Goal: Information Seeking & Learning: Compare options

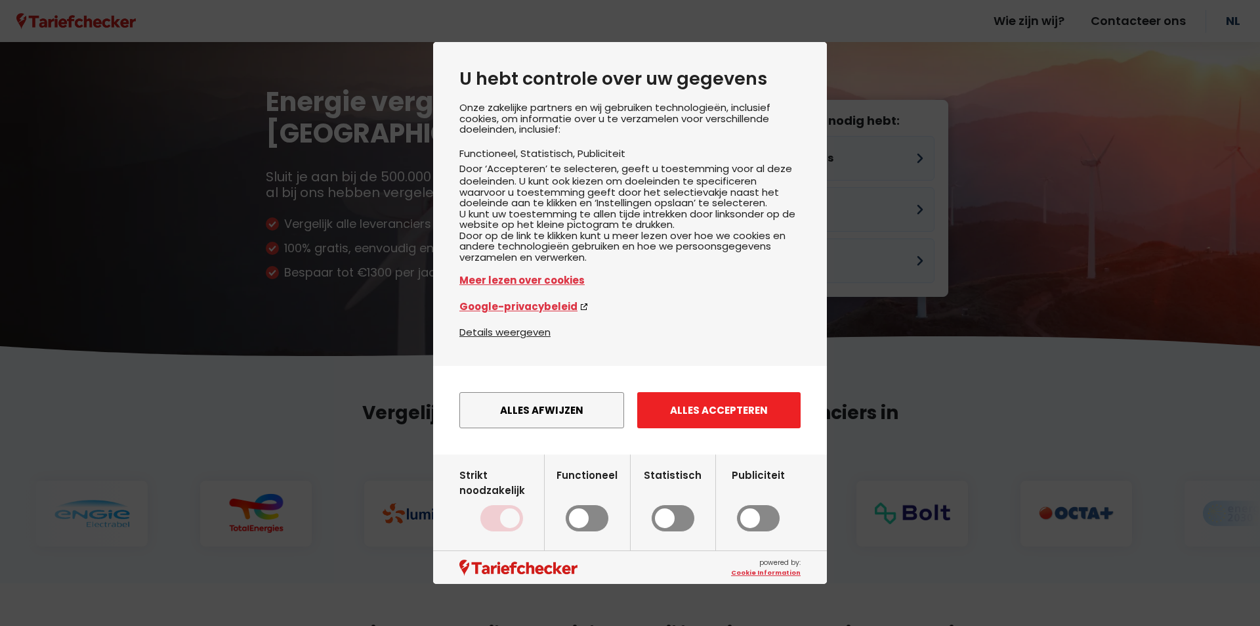
click at [706, 428] on button "Alles accepteren" at bounding box center [718, 410] width 163 height 36
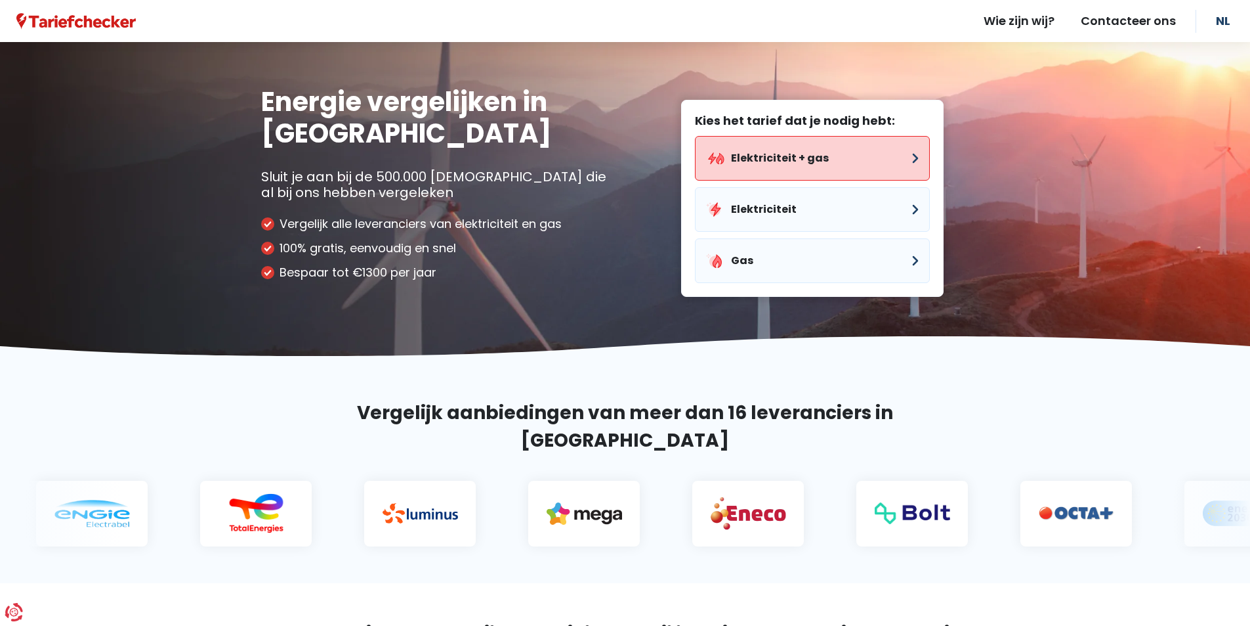
click at [825, 167] on button "Elektriciteit + gas" at bounding box center [812, 158] width 235 height 45
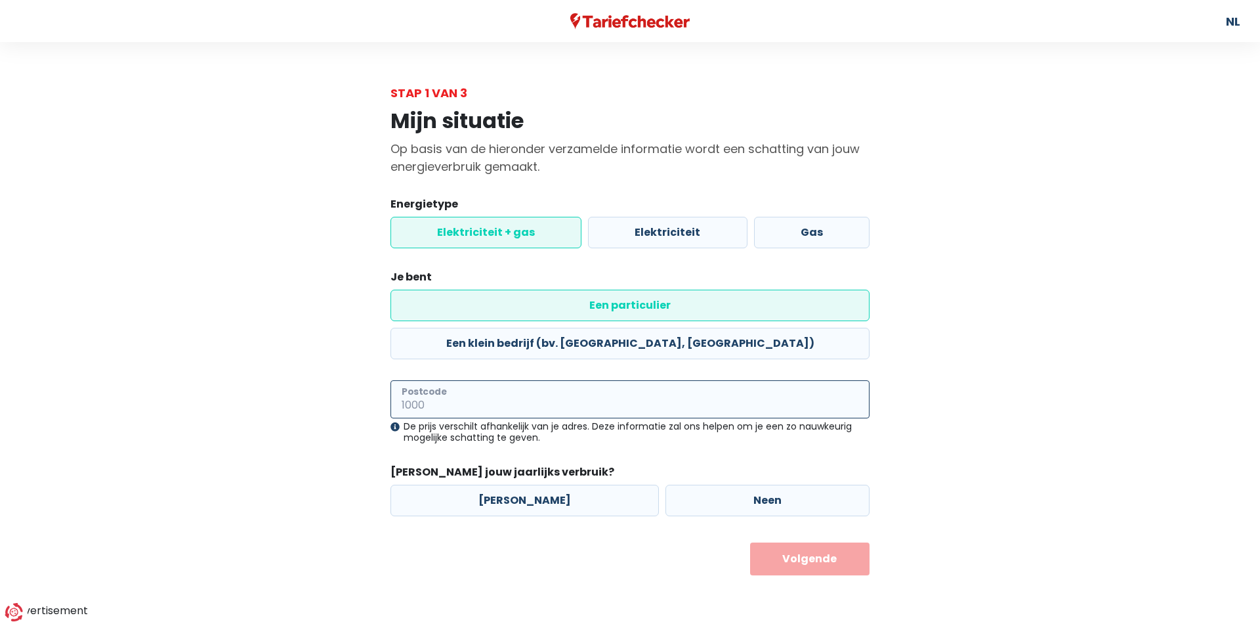
click at [540, 380] on input "Postcode" at bounding box center [630, 399] width 479 height 38
type input "1880"
click at [564, 484] on label "[PERSON_NAME]" at bounding box center [525, 500] width 268 height 32
click at [564, 484] on input "[PERSON_NAME]" at bounding box center [525, 500] width 268 height 32
radio input "true"
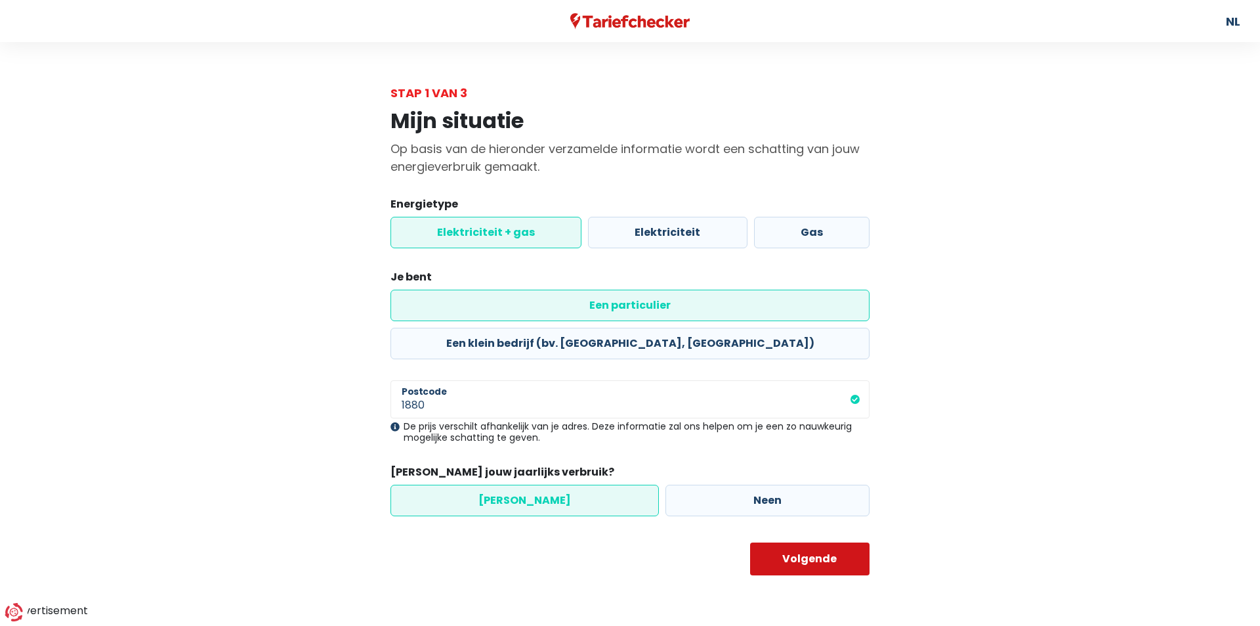
click at [810, 542] on button "Volgende" at bounding box center [810, 558] width 120 height 33
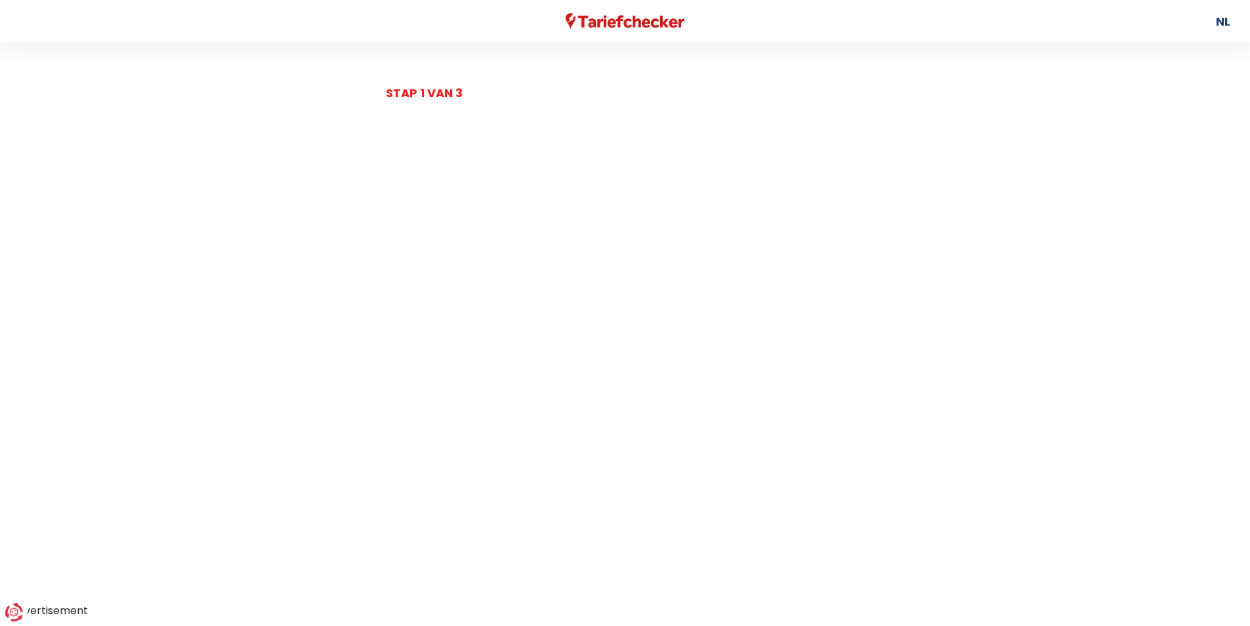
select select
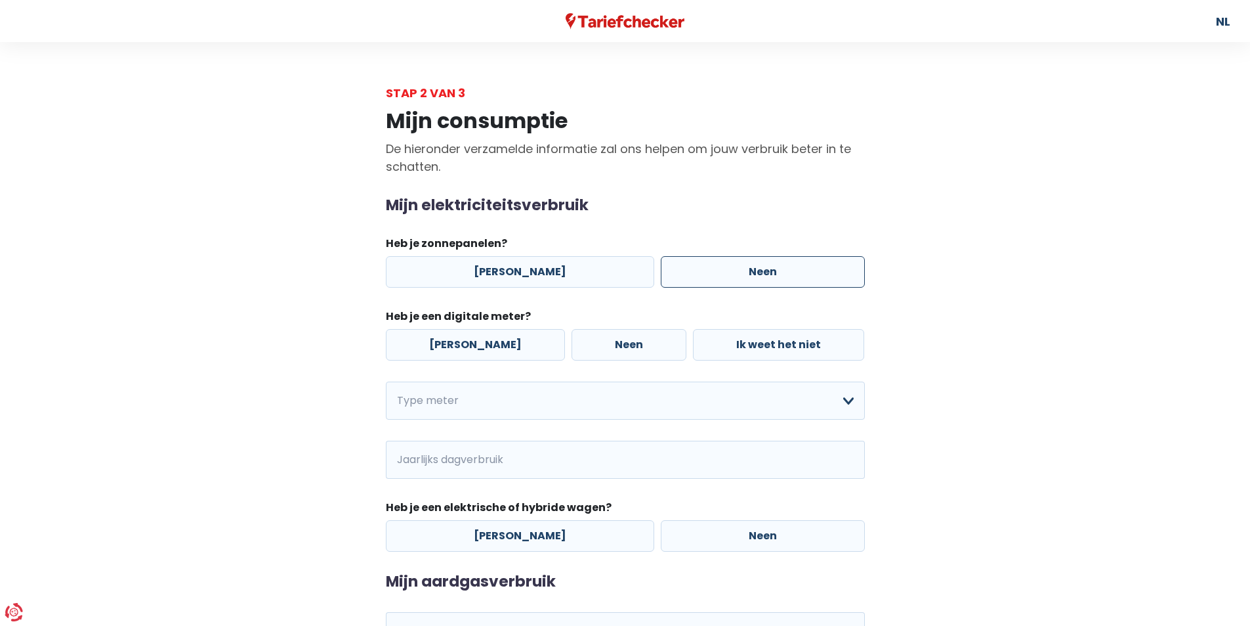
click at [693, 267] on label "Neen" at bounding box center [763, 272] width 204 height 32
click at [693, 267] on input "Neen" at bounding box center [763, 272] width 204 height 32
radio input "true"
click at [446, 347] on label "[PERSON_NAME]" at bounding box center [475, 345] width 179 height 32
click at [446, 347] on input "[PERSON_NAME]" at bounding box center [475, 345] width 179 height 32
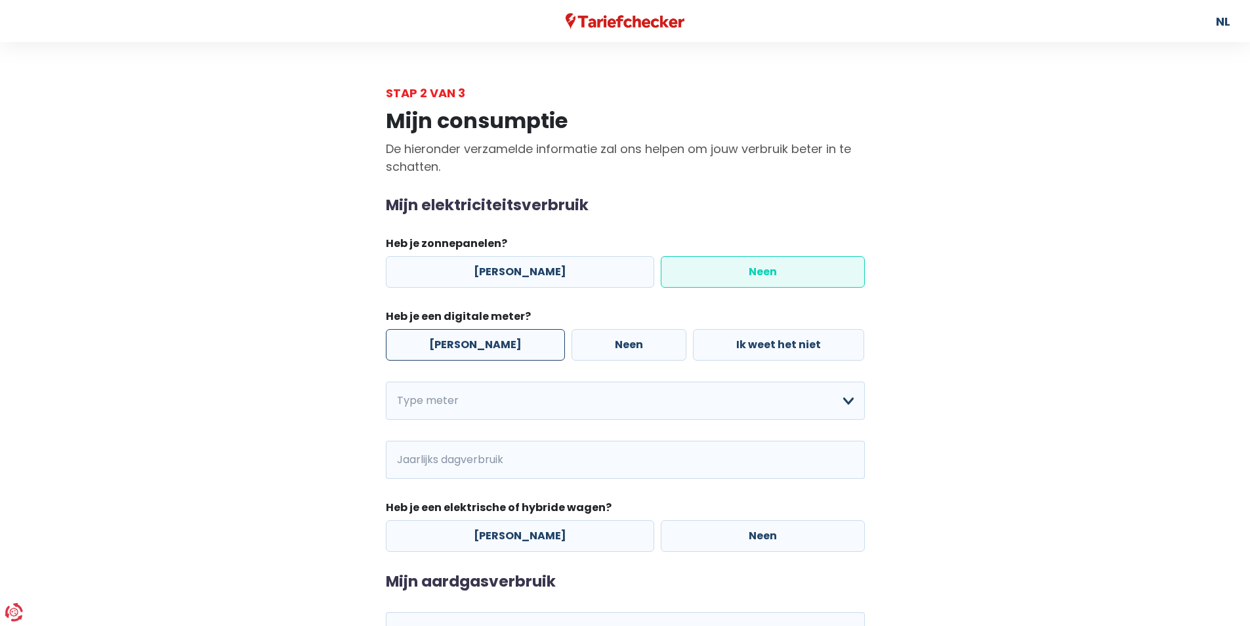
radio input "true"
click at [457, 400] on select "Enkelvoudig Tweevoudig Enkelvoudig + uitsluitend nachttarief Tweevoudig + uitsl…" at bounding box center [625, 400] width 479 height 38
select select "day_single_rate"
click at [386, 381] on select "Enkelvoudig Tweevoudig Enkelvoudig + uitsluitend nachttarief Tweevoudig + uitsl…" at bounding box center [625, 400] width 479 height 38
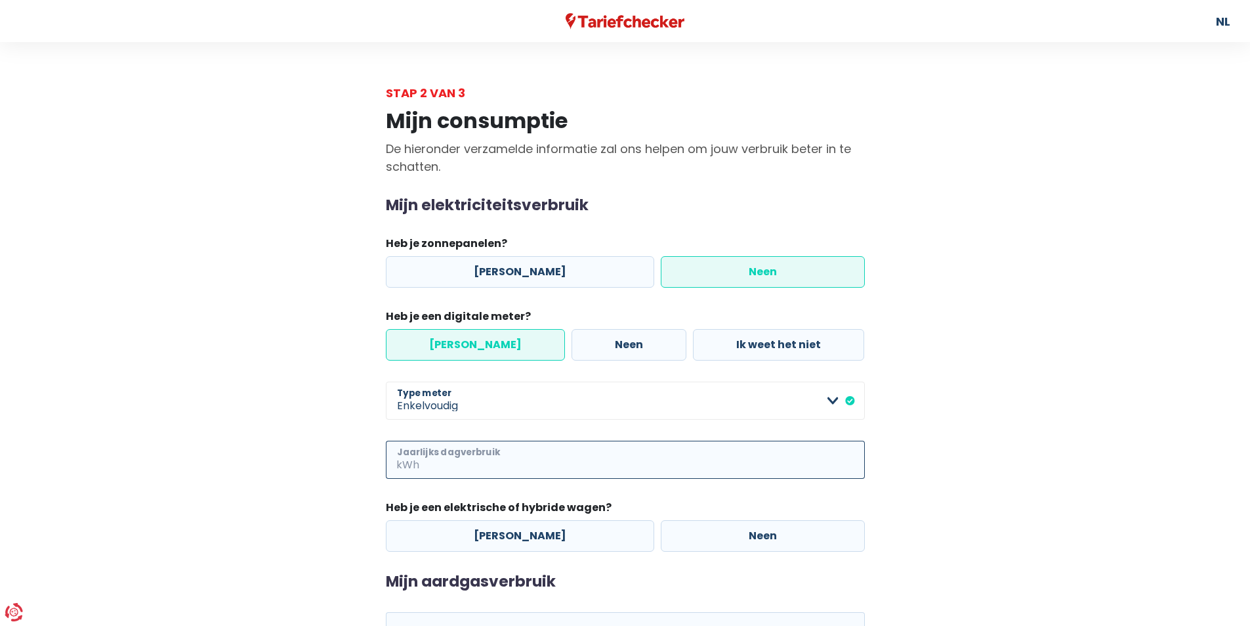
click at [557, 457] on input "Jaarlijks dagverbruik" at bounding box center [643, 459] width 443 height 38
type input "2300"
click at [683, 529] on label "Neen" at bounding box center [763, 536] width 204 height 32
click at [683, 529] on input "Neen" at bounding box center [763, 536] width 204 height 32
radio input "true"
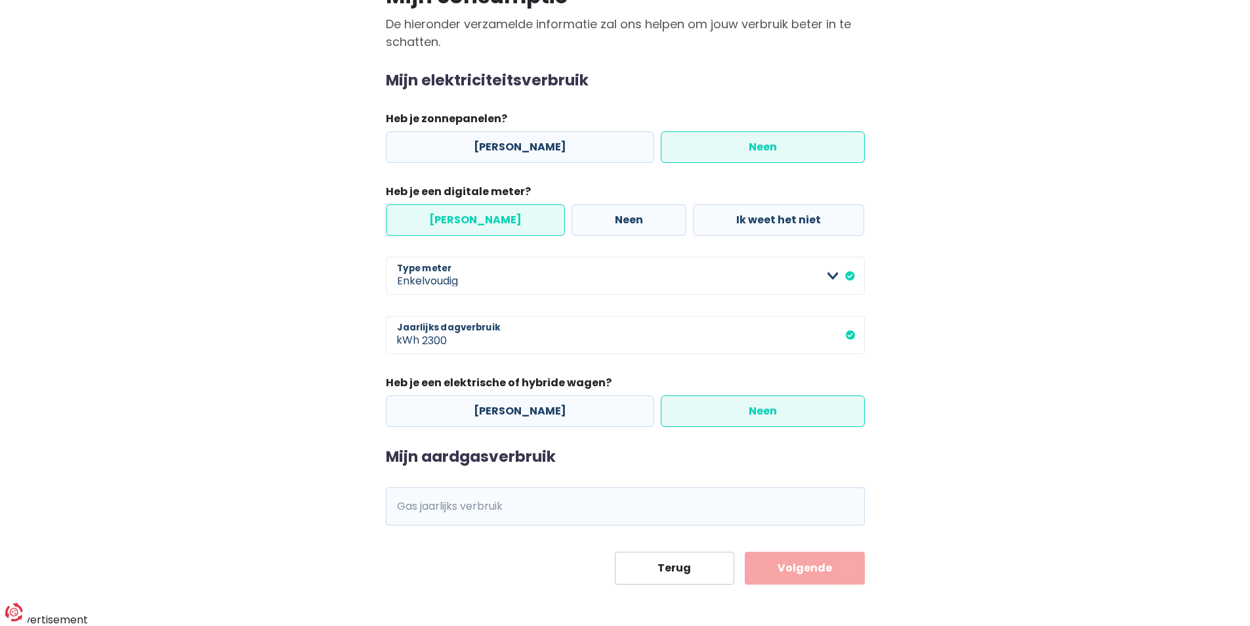
scroll to position [126, 0]
click at [577, 503] on input "Gas jaarlijks verbruik" at bounding box center [643, 505] width 443 height 38
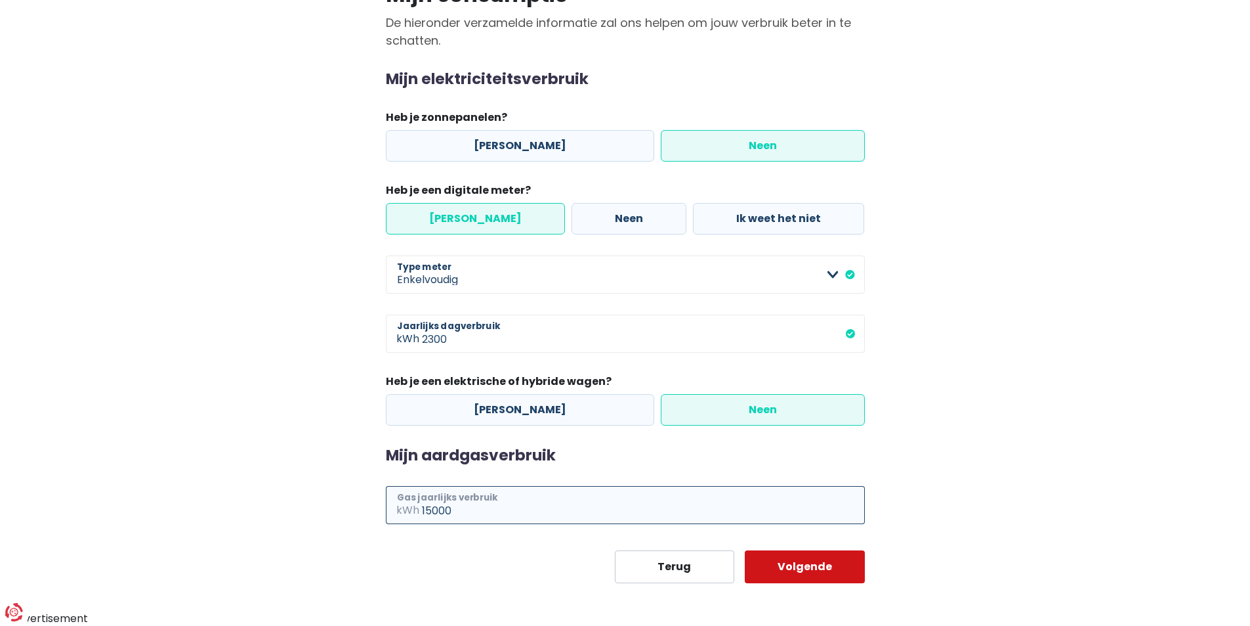
type input "15000"
click at [796, 575] on button "Volgende" at bounding box center [805, 566] width 120 height 33
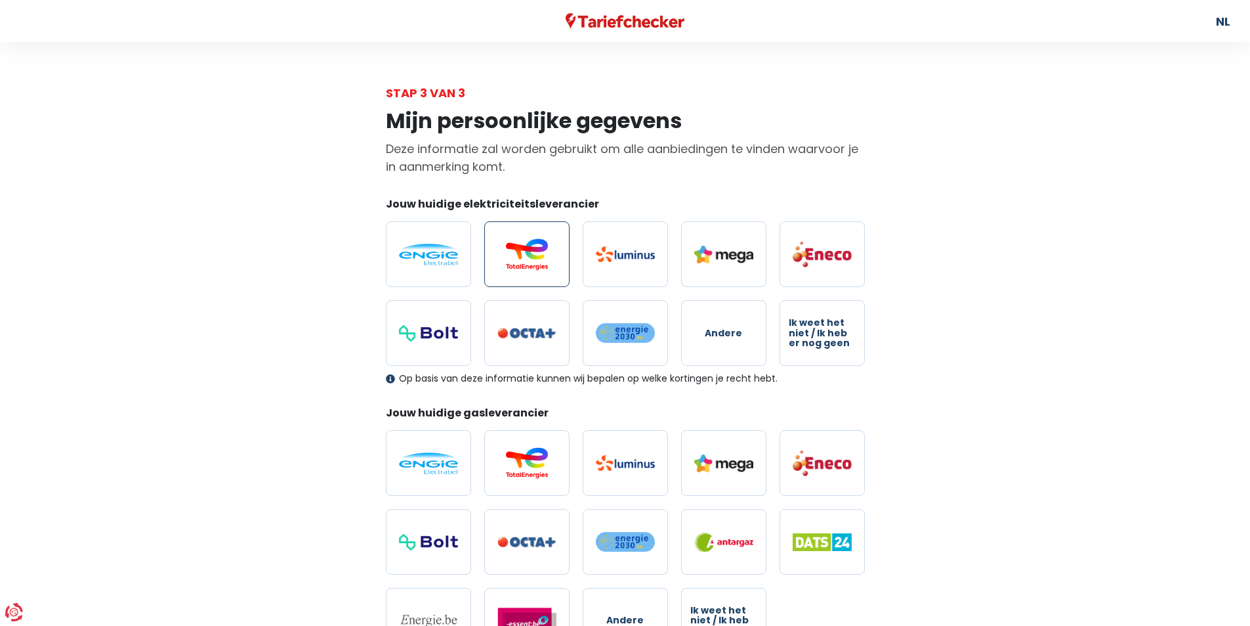
click at [530, 264] on img at bounding box center [527, 254] width 59 height 32
click at [530, 264] on input "radio" at bounding box center [526, 254] width 85 height 66
radio input "true"
click at [524, 477] on img at bounding box center [527, 463] width 59 height 32
click at [524, 477] on input "radio" at bounding box center [526, 463] width 85 height 66
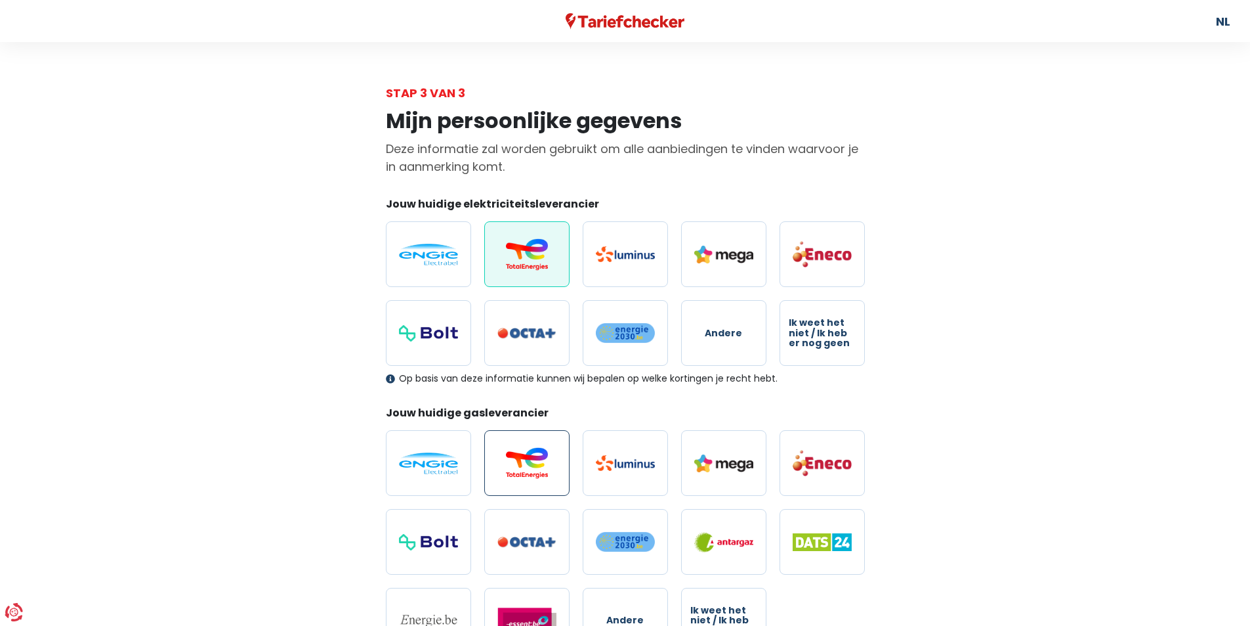
radio input "true"
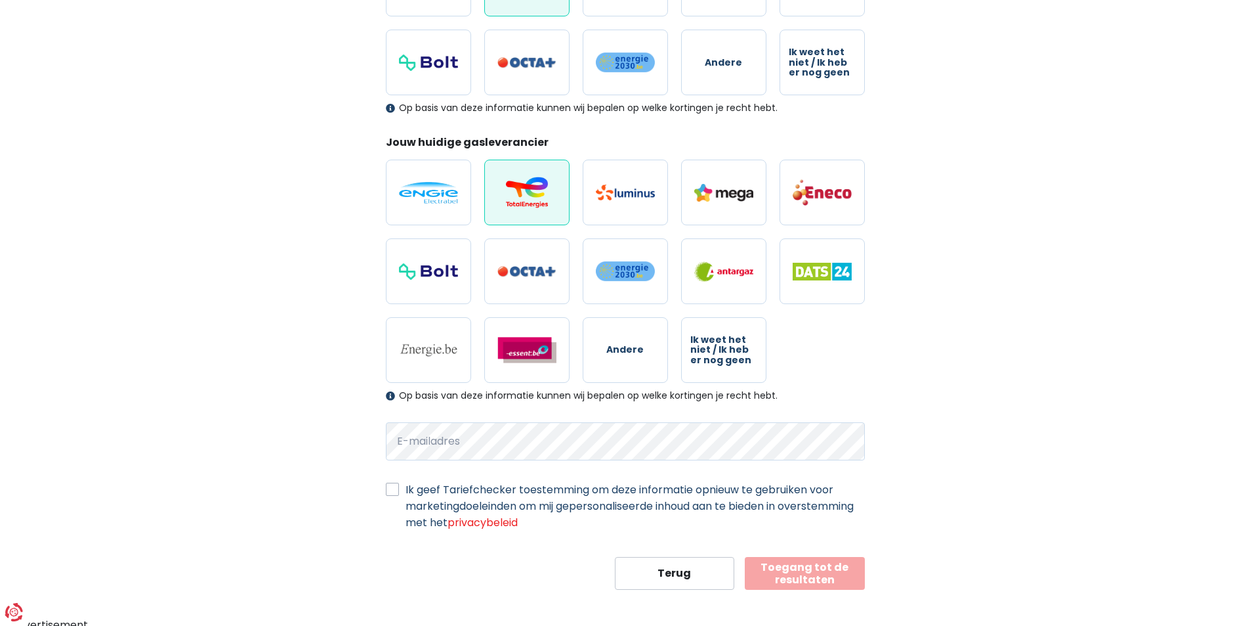
scroll to position [277, 0]
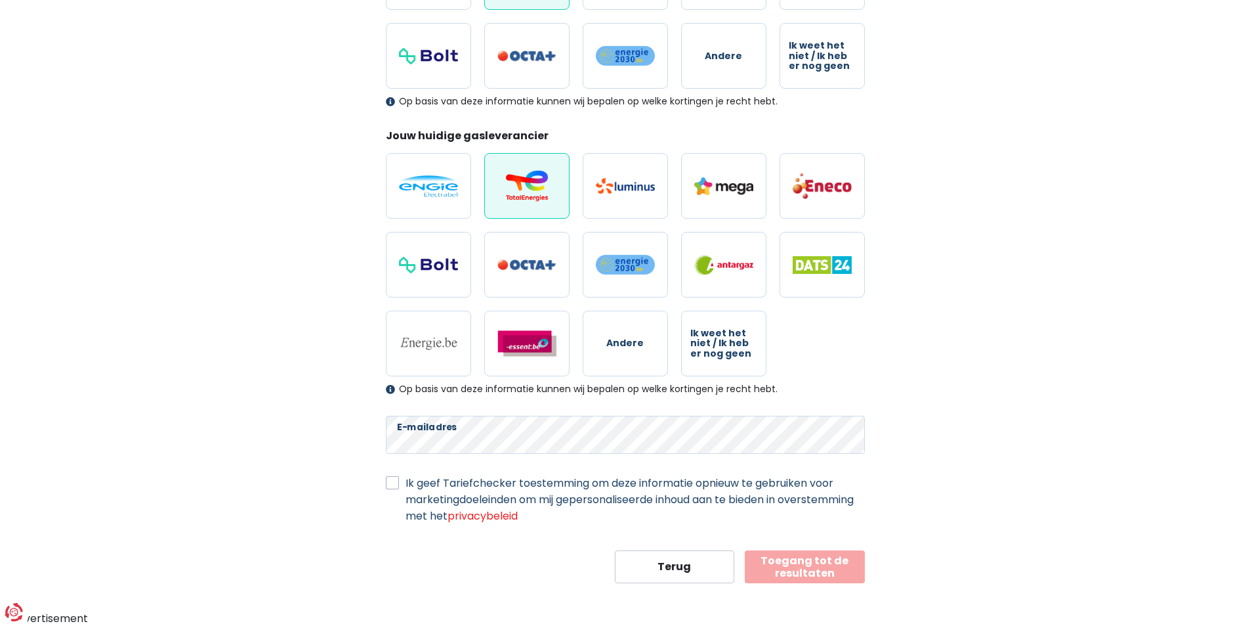
click at [406, 482] on label "Ik geef Tariefchecker toestemming om deze informatie opnieuw te gebruiken voor …" at bounding box center [635, 499] width 459 height 49
click at [393, 482] on input "Ik geef Tariefchecker toestemming om deze informatie opnieuw te gebruiken voor …" at bounding box center [392, 481] width 13 height 13
checkbox input "true"
click at [794, 569] on button "Toegang tot de resultaten" at bounding box center [805, 566] width 120 height 33
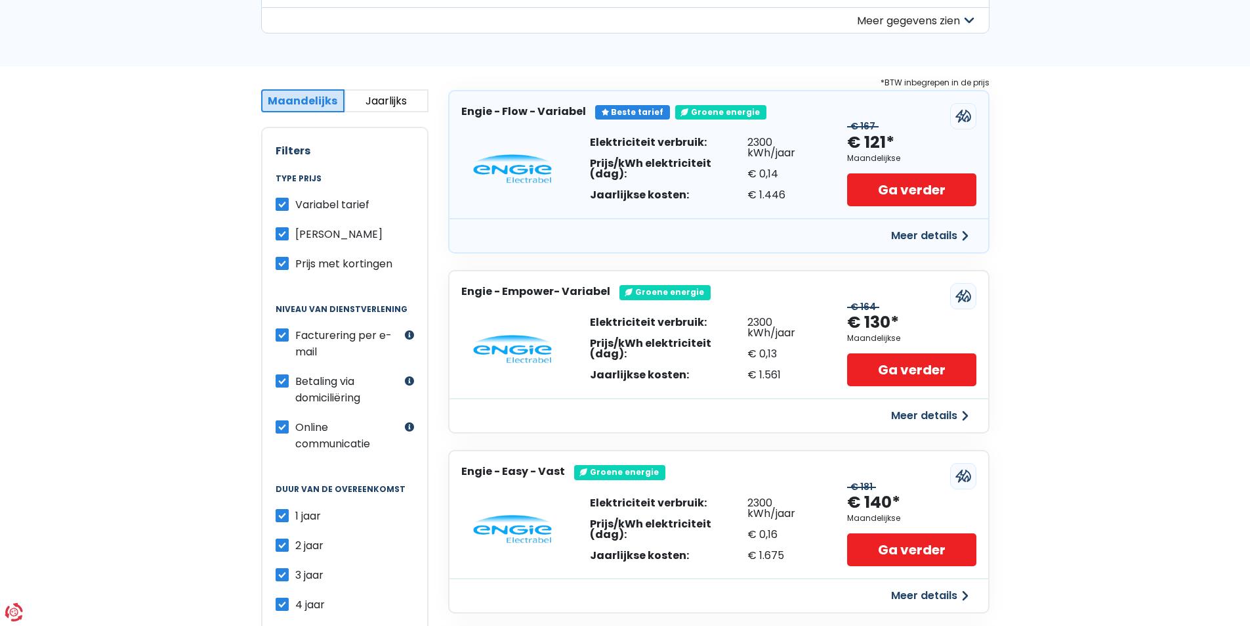
scroll to position [197, 0]
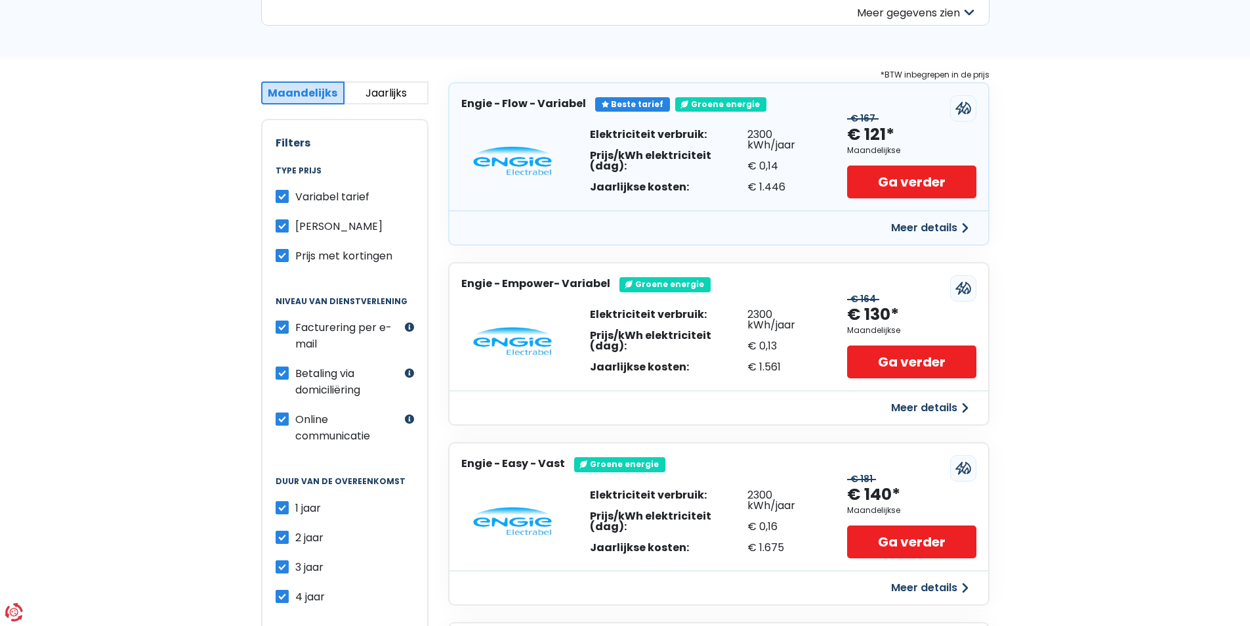
click at [295, 199] on label "Variabel tarief" at bounding box center [332, 196] width 74 height 16
click at [281, 199] on input "Variabel tarief" at bounding box center [282, 194] width 13 height 13
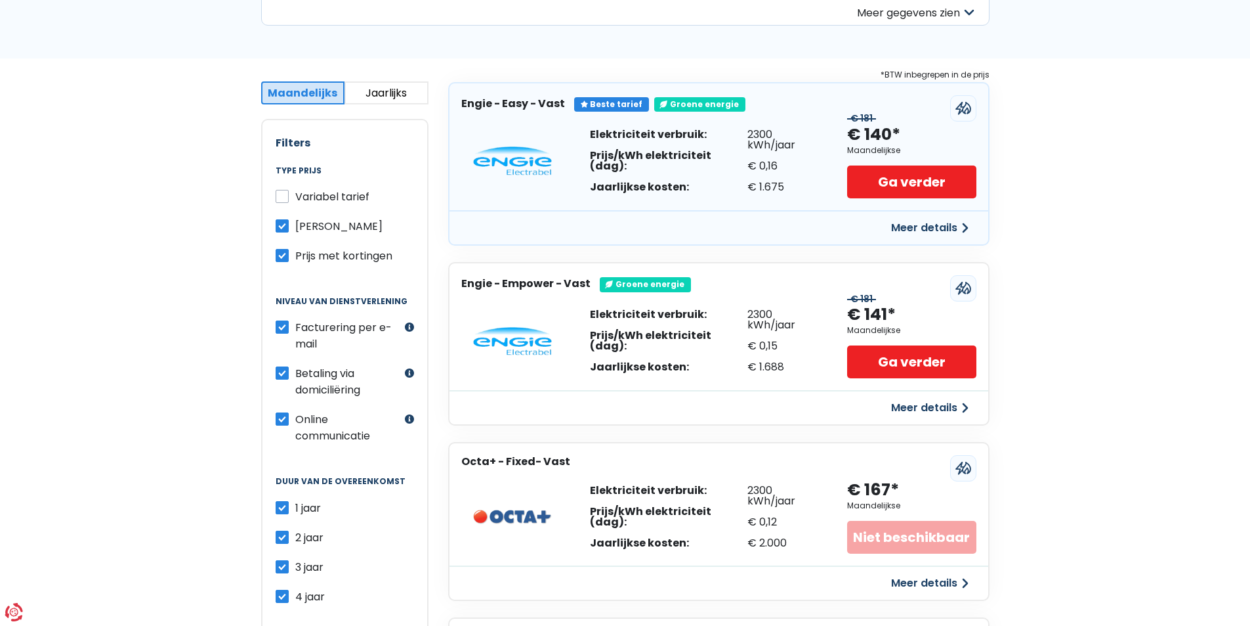
click at [295, 193] on label "Variabel tarief" at bounding box center [332, 196] width 74 height 16
click at [282, 193] on input "Variabel tarief" at bounding box center [282, 194] width 13 height 13
checkbox input "true"
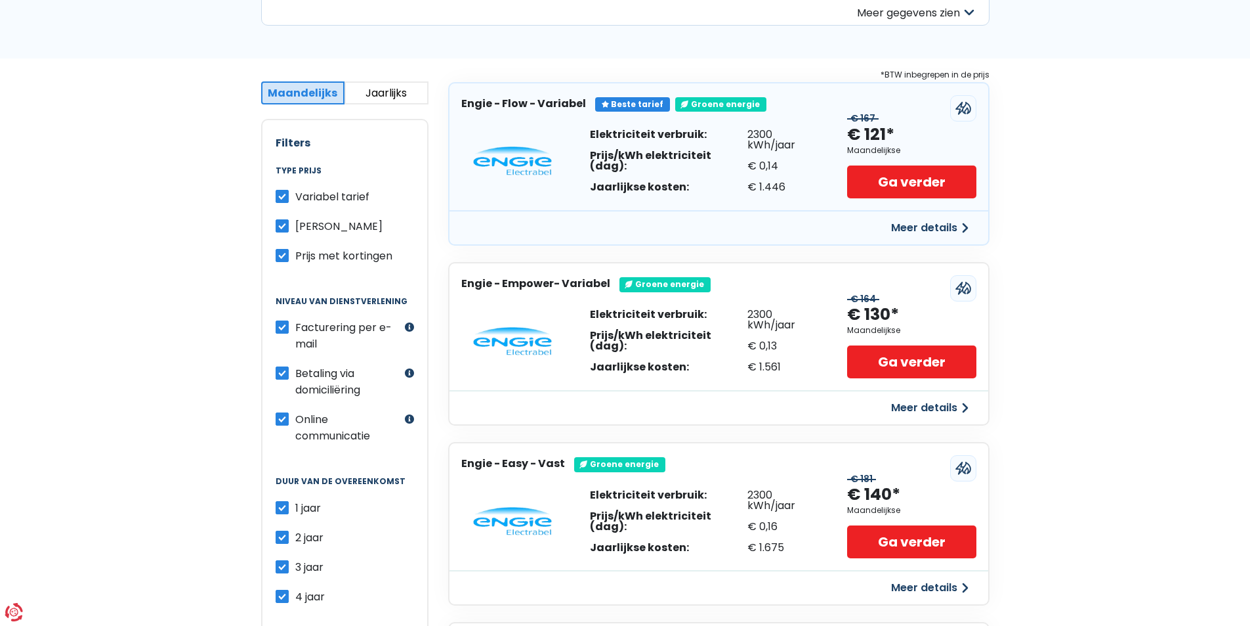
click at [295, 597] on label "4 jaar" at bounding box center [310, 596] width 30 height 16
click at [276, 597] on input "4 jaar" at bounding box center [282, 594] width 13 height 13
checkbox input "false"
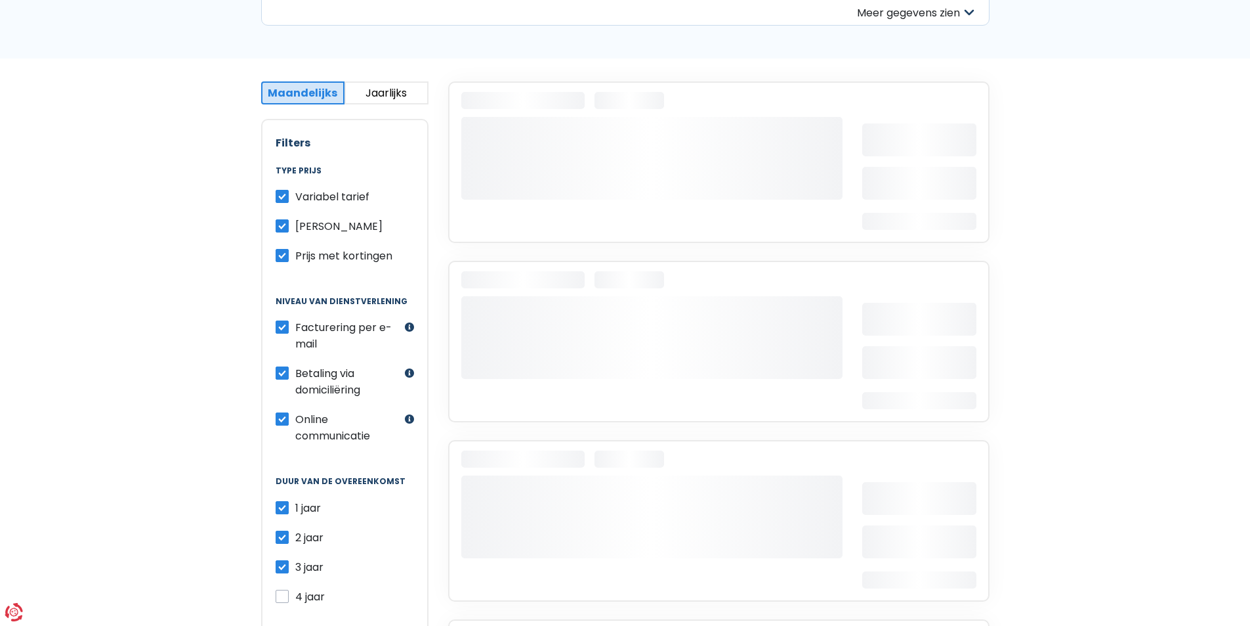
click at [295, 568] on label "3 jaar" at bounding box center [309, 567] width 28 height 16
click at [282, 568] on input "3 jaar" at bounding box center [282, 565] width 13 height 13
checkbox input "false"
click at [282, 547] on div "1 jaar 2 jaar 3 jaar 4 jaar" at bounding box center [345, 552] width 139 height 105
click at [295, 541] on label "2 jaar" at bounding box center [309, 537] width 28 height 16
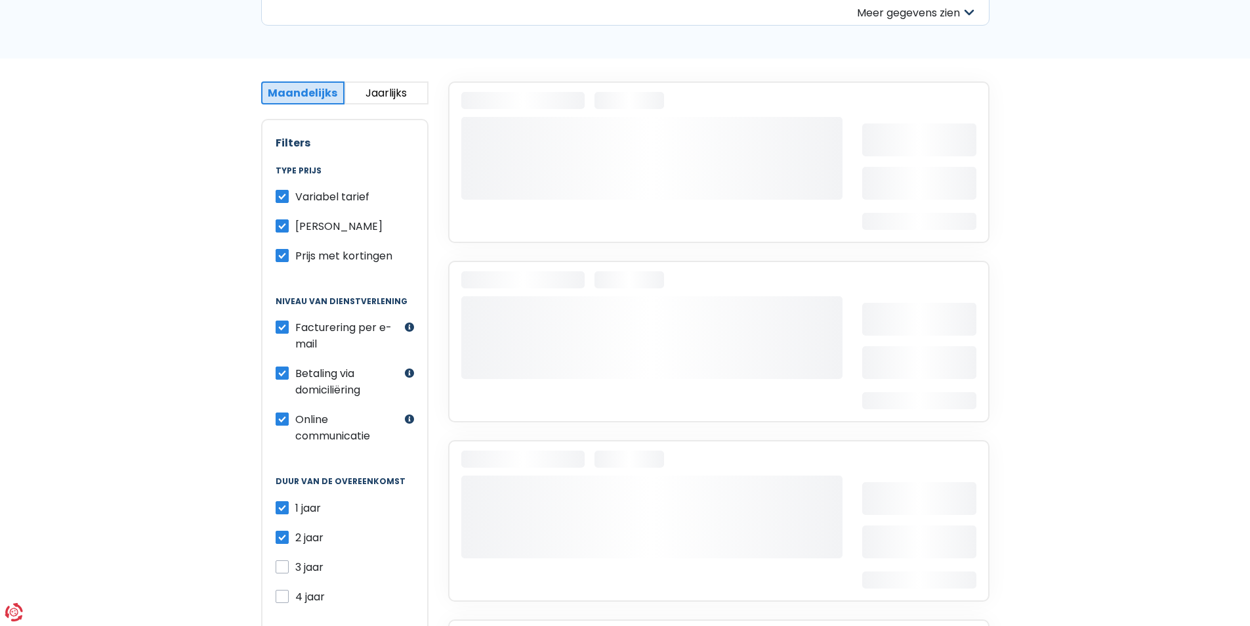
click at [282, 541] on input "2 jaar" at bounding box center [282, 535] width 13 height 13
checkbox input "false"
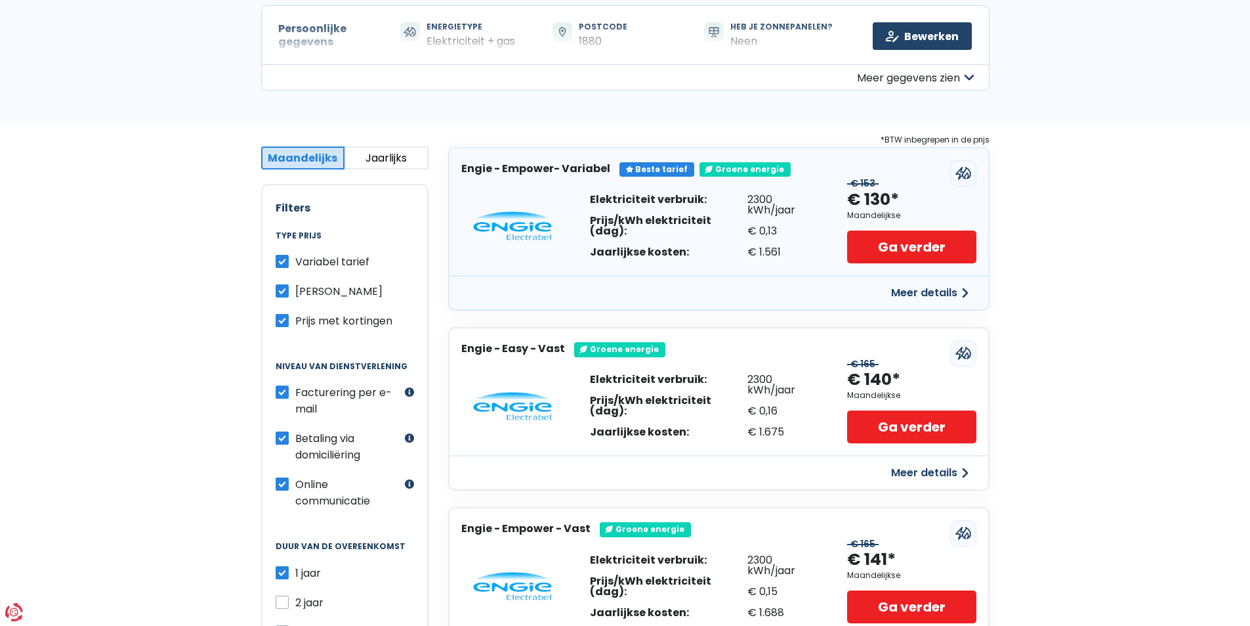
scroll to position [131, 0]
click at [295, 295] on label "[PERSON_NAME]" at bounding box center [338, 292] width 87 height 16
click at [282, 295] on input "[PERSON_NAME]" at bounding box center [282, 290] width 13 height 13
checkbox input "false"
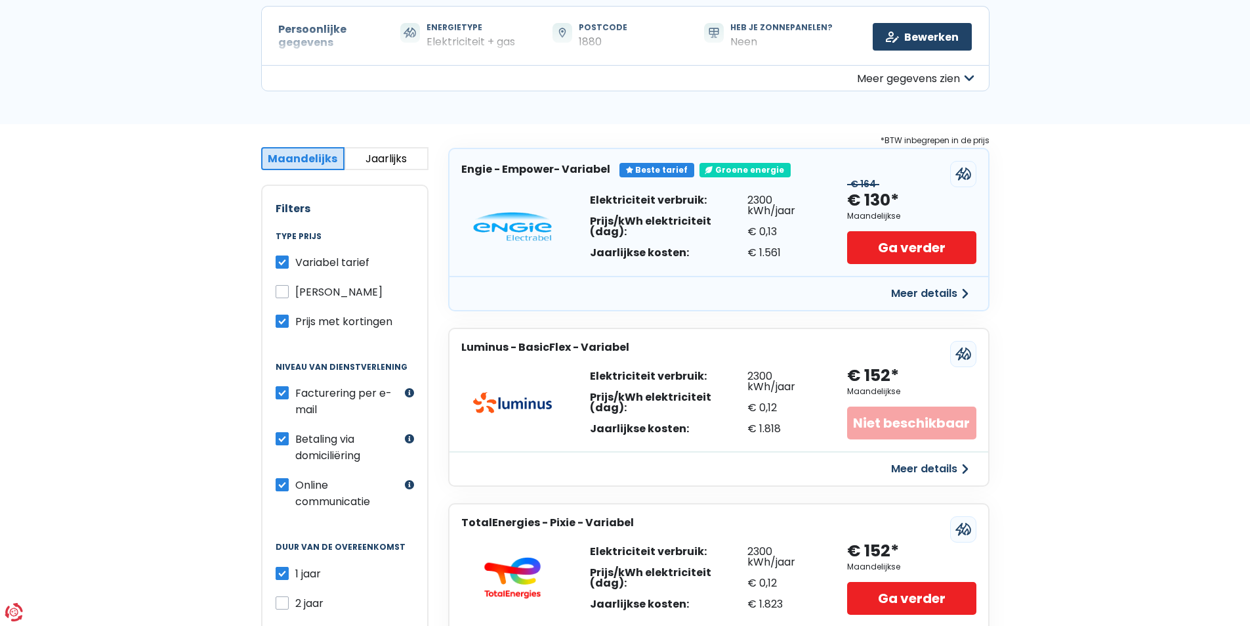
click at [295, 603] on label "2 jaar" at bounding box center [309, 603] width 28 height 16
click at [282, 603] on input "2 jaar" at bounding box center [282, 601] width 13 height 13
checkbox input "true"
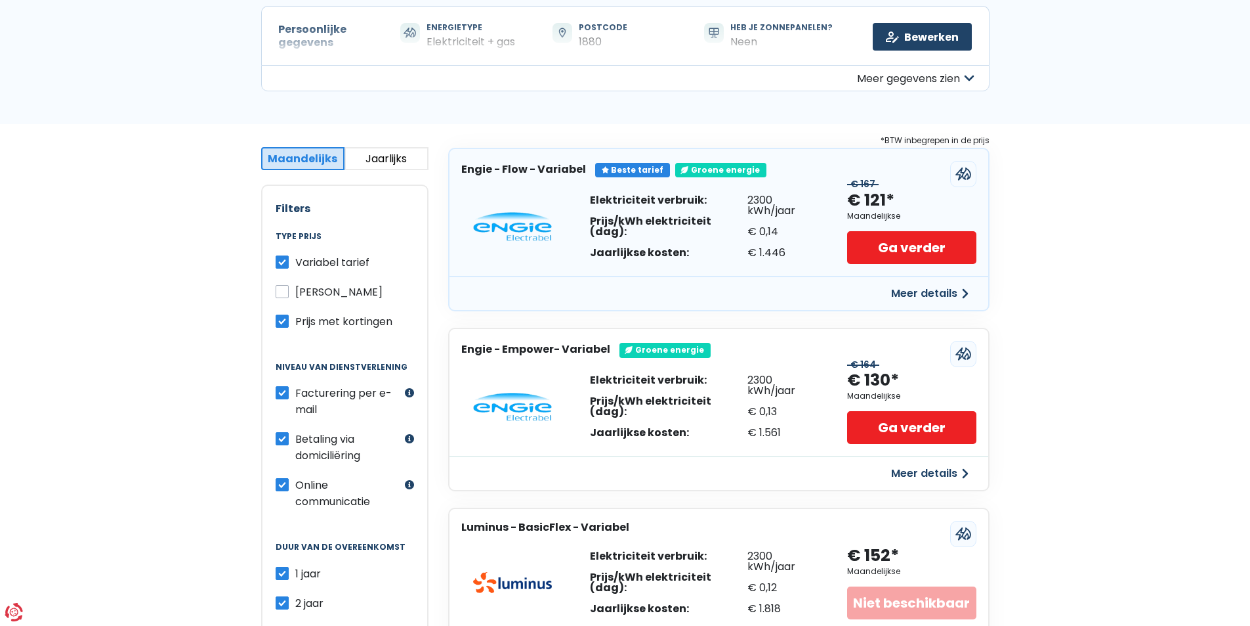
click at [402, 153] on button "Jaarlijks" at bounding box center [387, 158] width 84 height 23
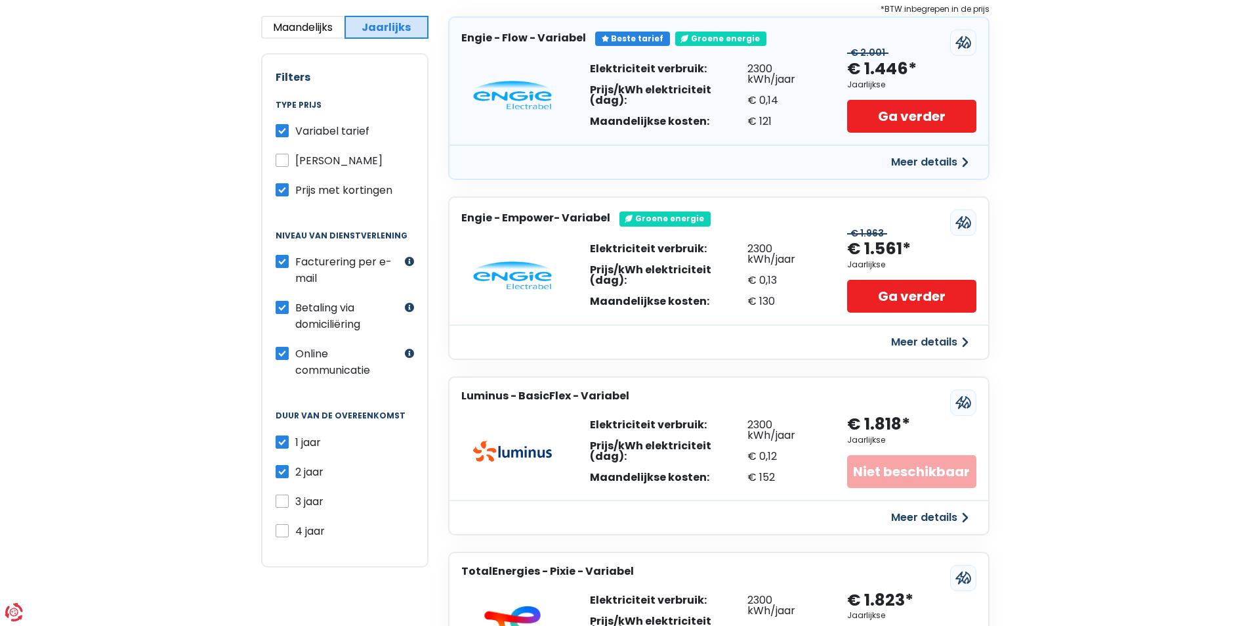
scroll to position [0, 0]
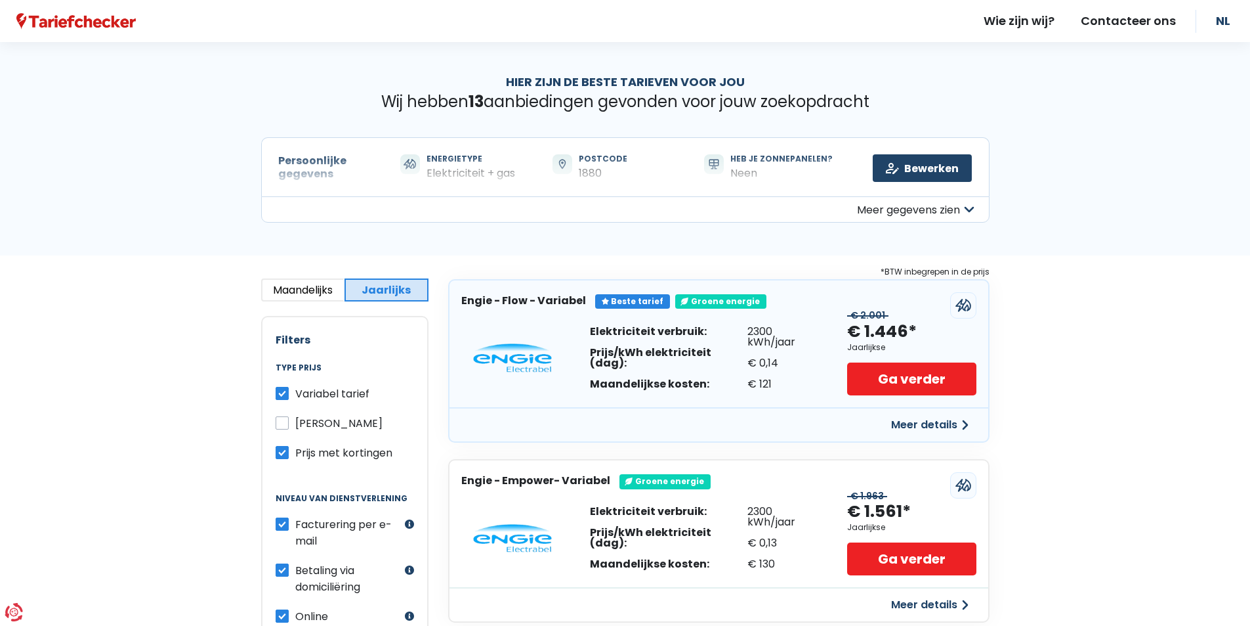
click at [885, 207] on button "Meer gegevens zien" at bounding box center [625, 209] width 729 height 26
